Goal: Information Seeking & Learning: Learn about a topic

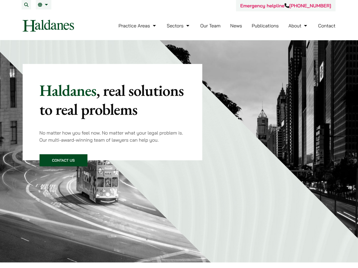
click at [204, 26] on link "Our Team" at bounding box center [210, 26] width 20 height 6
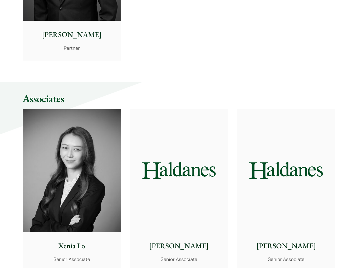
scroll to position [1345, 0]
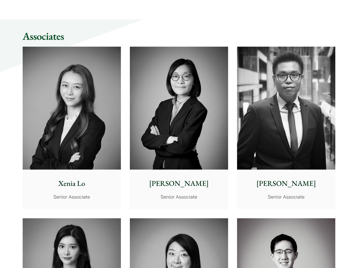
click at [88, 114] on img at bounding box center [72, 108] width 98 height 123
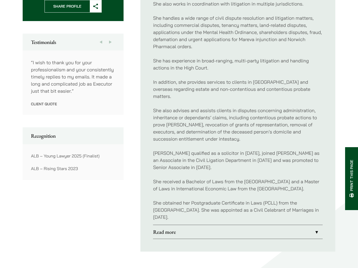
scroll to position [264, 0]
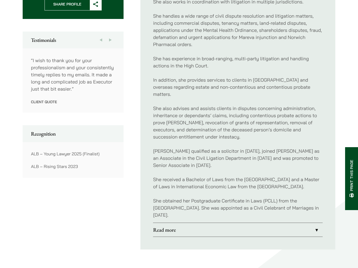
click at [169, 230] on link "Read more" at bounding box center [238, 230] width 170 height 14
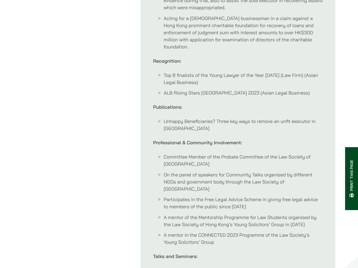
scroll to position [422, 0]
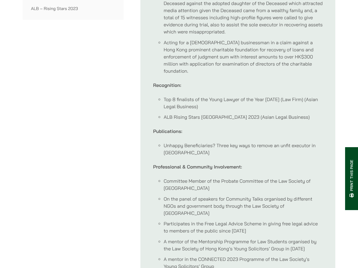
click at [226, 142] on li "Unhappy Beneficiaries? Three key ways to remove an unfit executor in Hong Kong" at bounding box center [243, 149] width 159 height 14
click at [221, 114] on li "ALB Rising Stars Hong Kong 2023 (Asian Legal Business)" at bounding box center [243, 117] width 159 height 7
click at [219, 96] on li "Top 8 finalists of the Young Lawyer of the Year 2025 (Law Firm) (Asian Legal Bu…" at bounding box center [243, 103] width 159 height 14
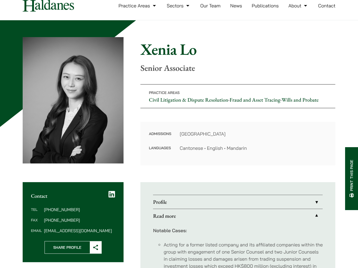
scroll to position [0, 0]
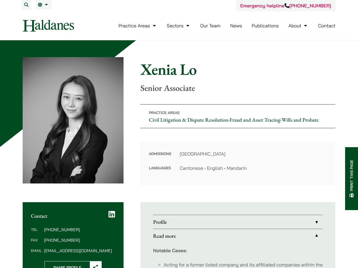
click at [205, 26] on link "Our Team" at bounding box center [210, 26] width 20 height 6
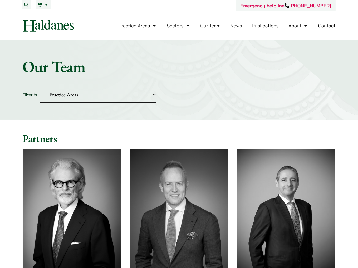
click at [206, 29] on li "Our Team" at bounding box center [210, 25] width 20 height 11
click at [208, 26] on link "Our Team" at bounding box center [210, 26] width 20 height 6
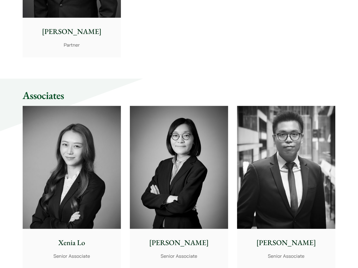
scroll to position [1371, 0]
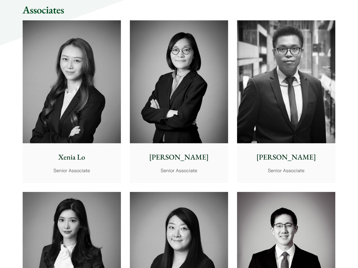
click at [96, 89] on img at bounding box center [72, 81] width 98 height 123
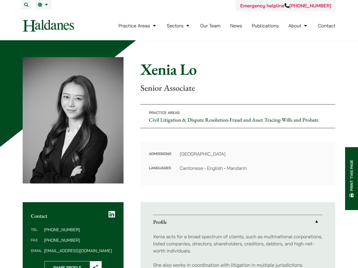
click at [218, 28] on link "Our Team" at bounding box center [210, 26] width 20 height 6
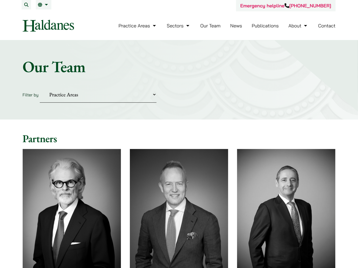
click at [230, 27] on link "News" at bounding box center [236, 26] width 12 height 6
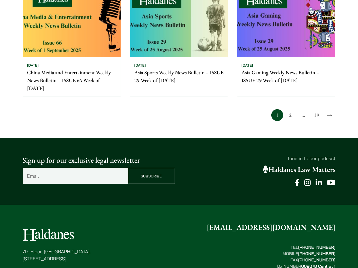
scroll to position [448, 0]
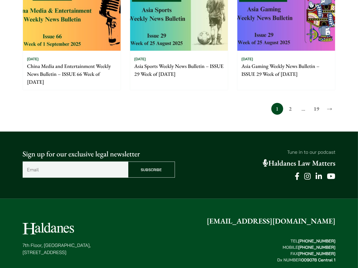
click at [290, 108] on link "2" at bounding box center [291, 109] width 12 height 12
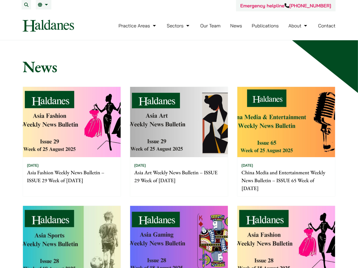
click at [259, 26] on link "Publications" at bounding box center [265, 26] width 27 height 6
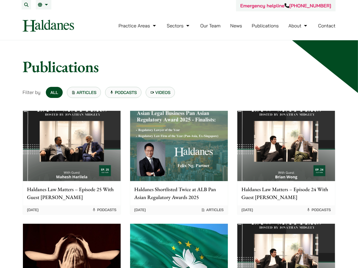
click at [237, 28] on link "News" at bounding box center [236, 26] width 12 height 6
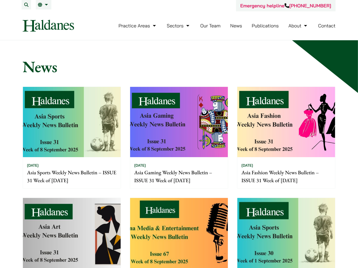
click at [214, 26] on link "Our Team" at bounding box center [210, 26] width 20 height 6
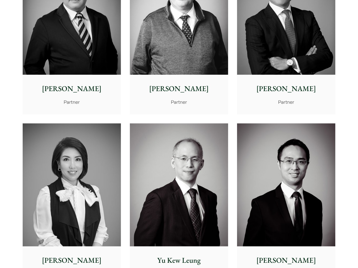
scroll to position [422, 0]
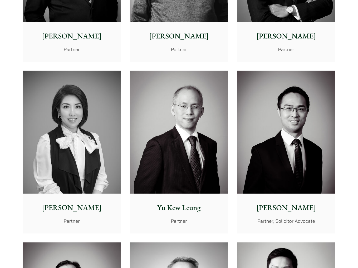
click at [191, 120] on img at bounding box center [179, 132] width 98 height 123
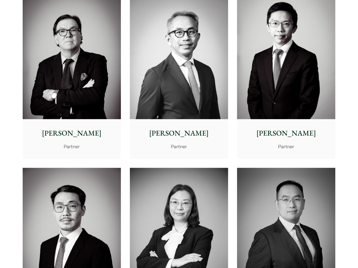
scroll to position [659, 0]
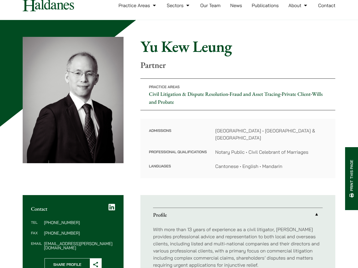
scroll to position [53, 0]
